Goal: Entertainment & Leisure: Consume media (video, audio)

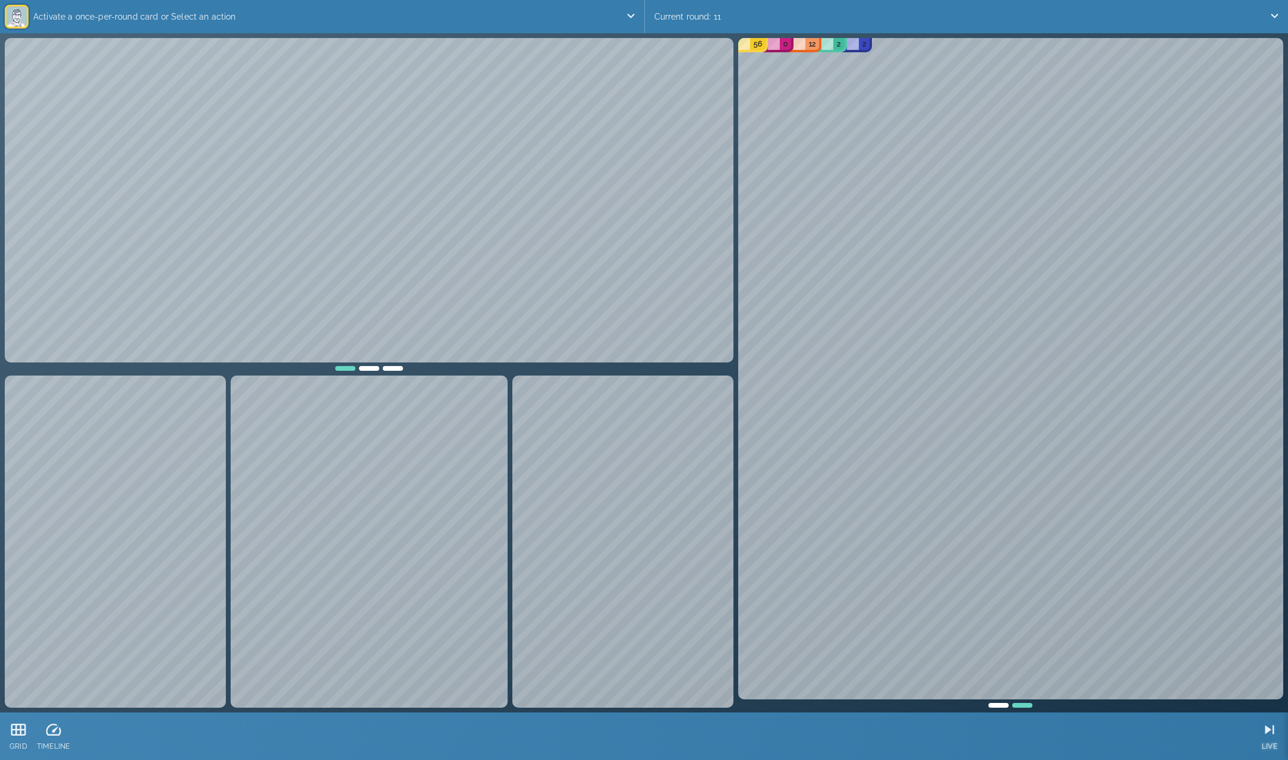
click at [1272, 732] on icon at bounding box center [1270, 730] width 18 height 18
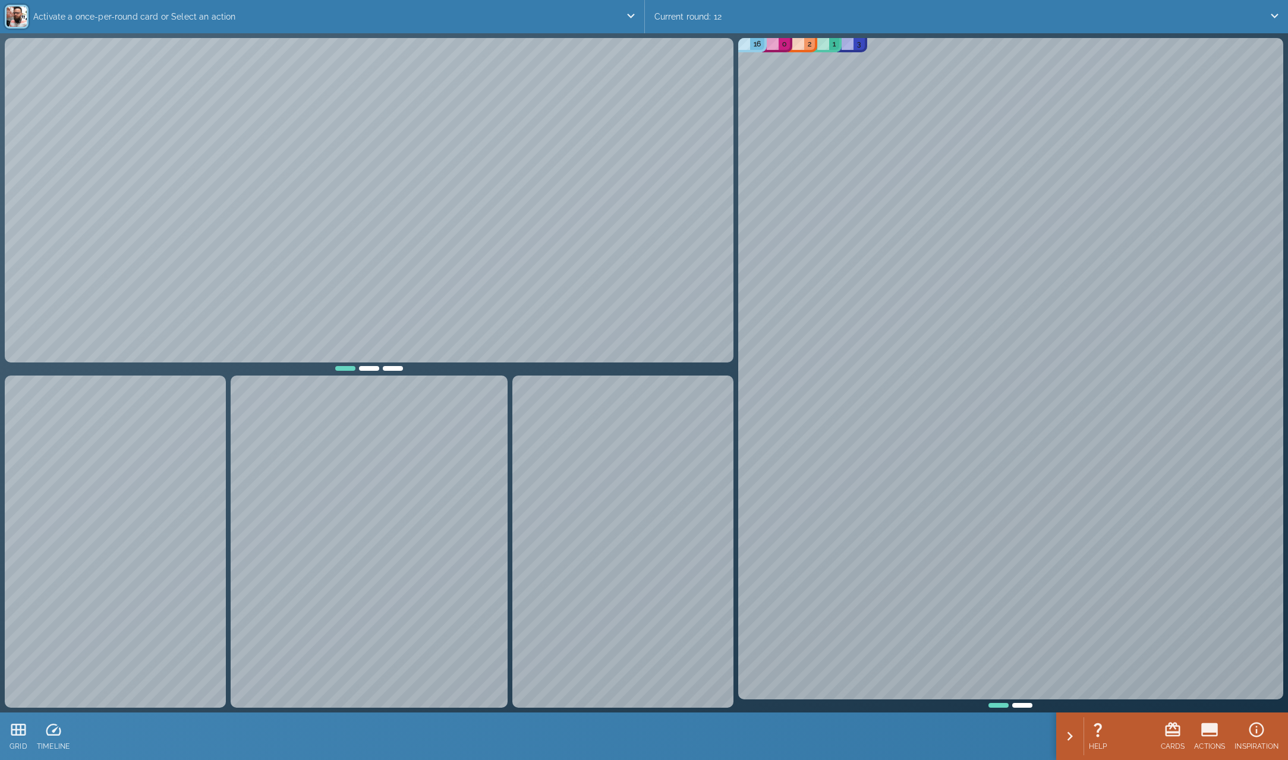
click at [1021, 702] on div at bounding box center [1023, 704] width 24 height 8
click at [996, 704] on div at bounding box center [999, 704] width 24 height 8
click at [1254, 732] on icon at bounding box center [1258, 731] width 18 height 18
click at [396, 369] on div at bounding box center [393, 367] width 24 height 8
click at [351, 369] on div at bounding box center [346, 367] width 24 height 8
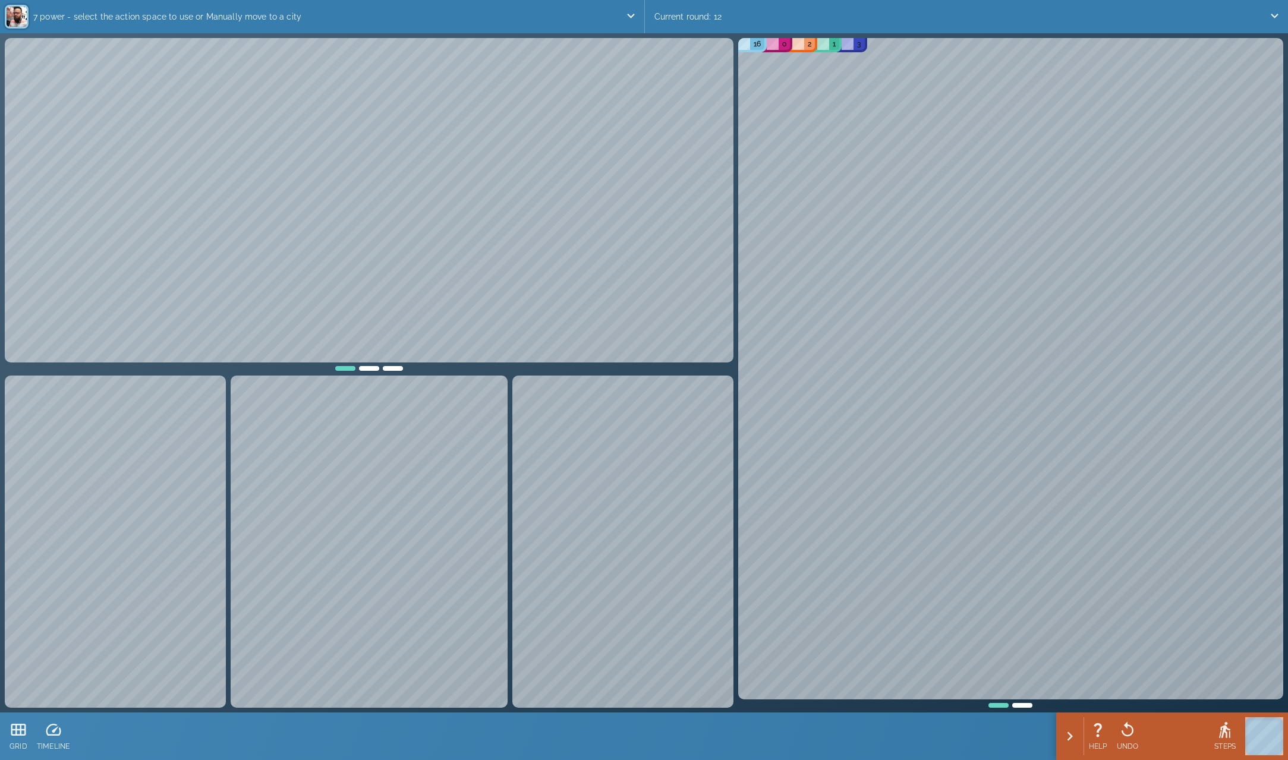
click at [390, 367] on div at bounding box center [393, 367] width 24 height 8
click at [346, 367] on div at bounding box center [346, 367] width 24 height 8
click at [389, 368] on div at bounding box center [393, 367] width 24 height 8
click at [349, 368] on div at bounding box center [346, 367] width 24 height 8
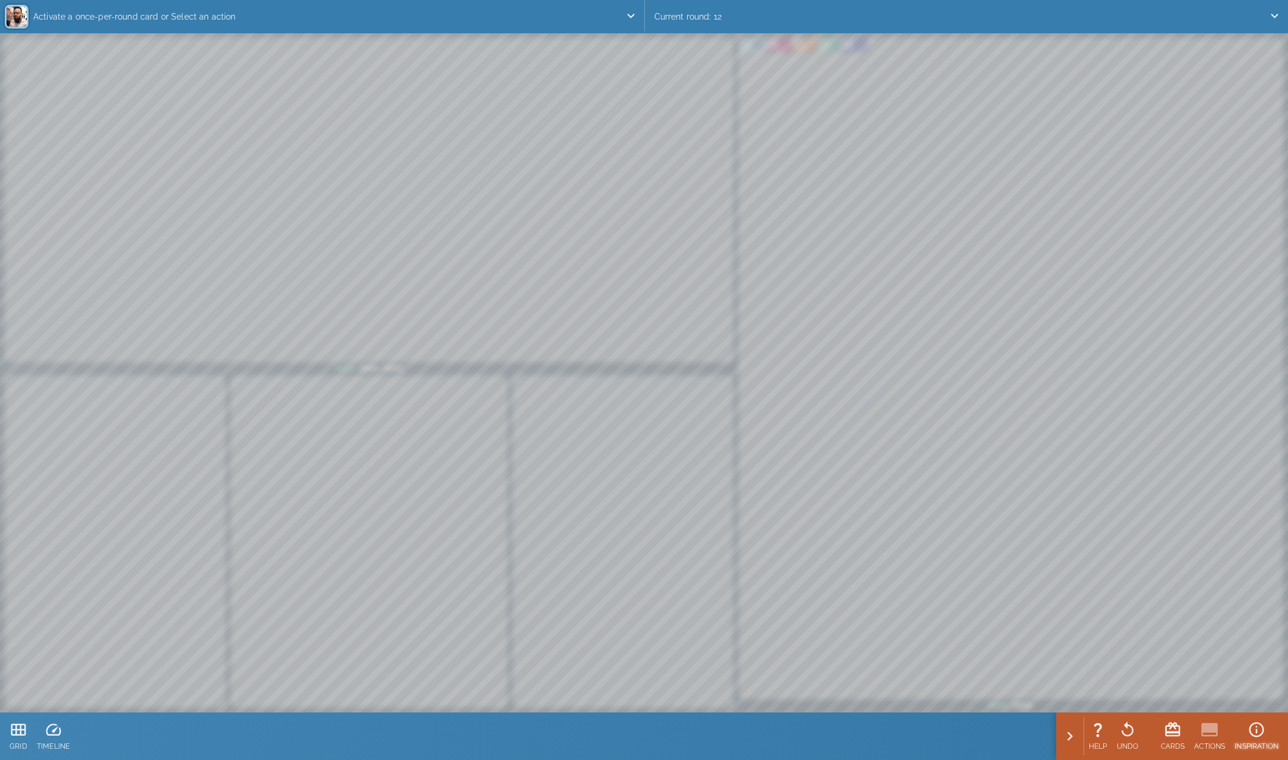
click at [1254, 734] on icon at bounding box center [1257, 730] width 18 height 18
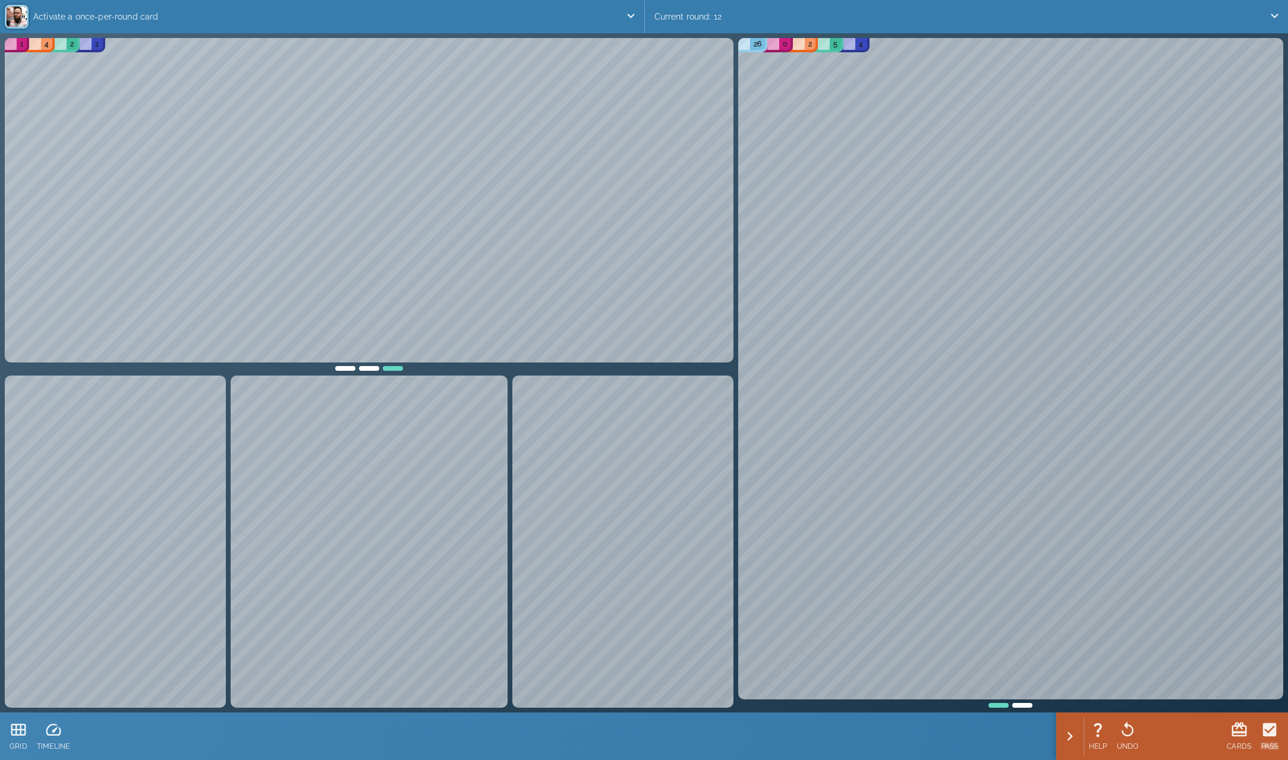
click at [1269, 732] on icon at bounding box center [1270, 730] width 18 height 18
click at [1262, 731] on icon at bounding box center [1263, 731] width 18 height 18
